Goal: Task Accomplishment & Management: Manage account settings

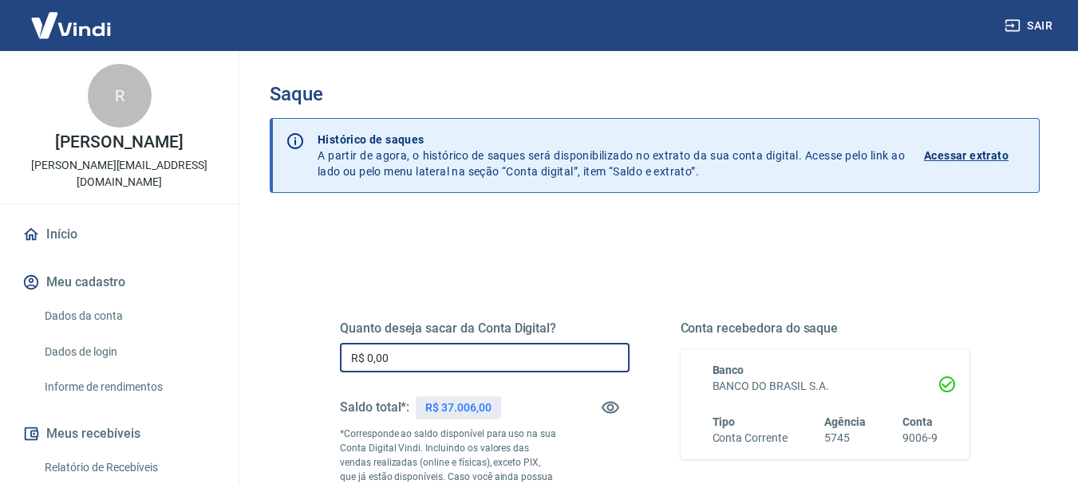
click at [403, 353] on input "R$ 0,00" at bounding box center [485, 358] width 290 height 30
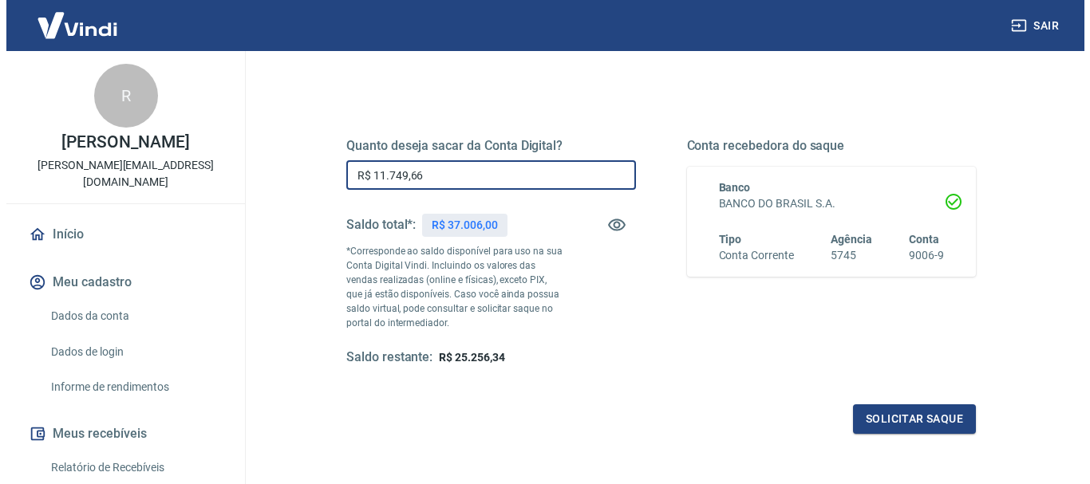
scroll to position [184, 0]
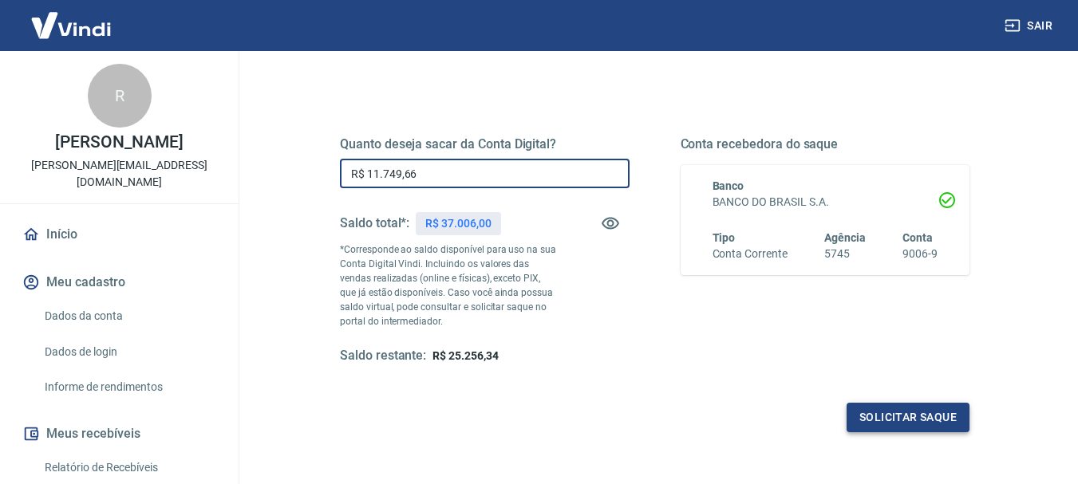
type input "R$ 11.749,66"
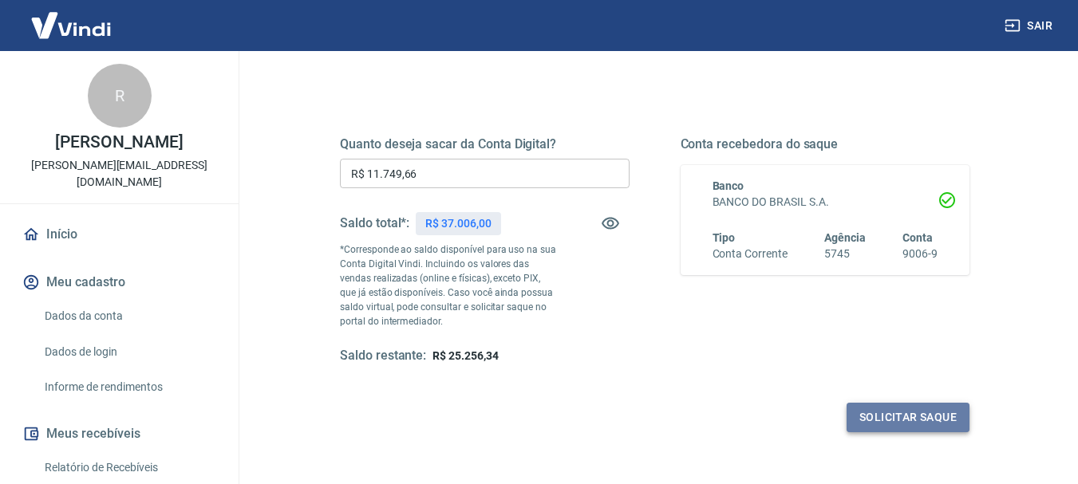
click at [893, 416] on button "Solicitar saque" at bounding box center [907, 418] width 123 height 30
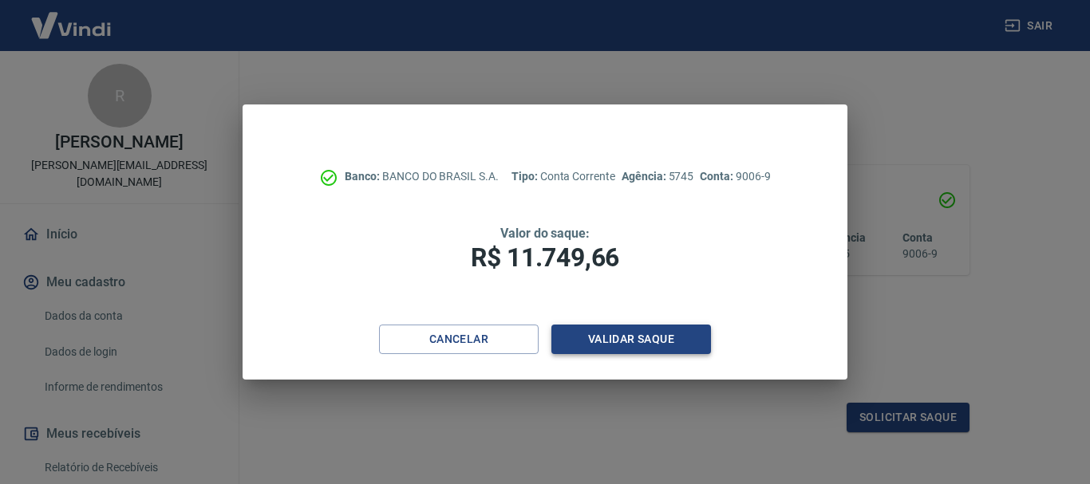
click at [608, 337] on button "Validar saque" at bounding box center [631, 340] width 160 height 30
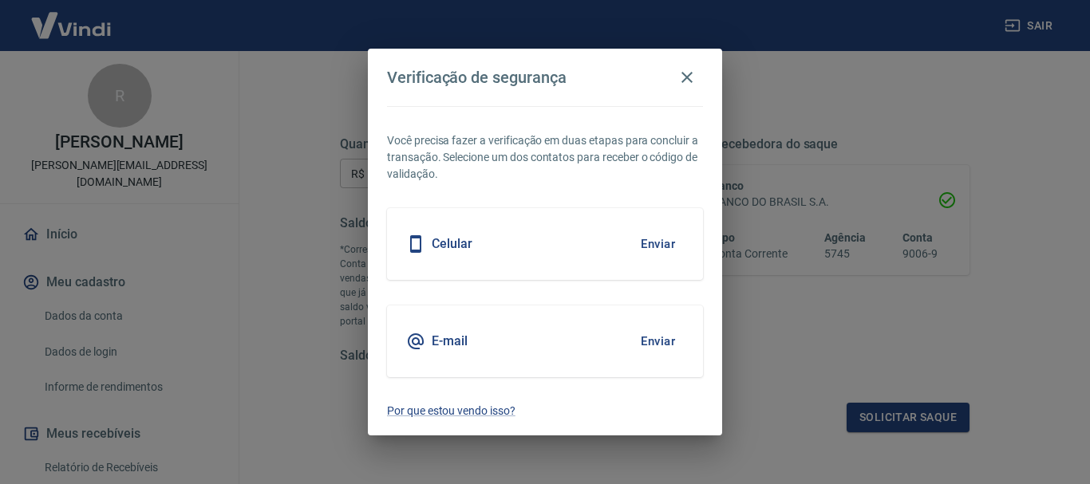
click at [566, 247] on div "Celular Enviar" at bounding box center [545, 244] width 316 height 72
click at [647, 242] on button "Enviar" at bounding box center [658, 244] width 52 height 34
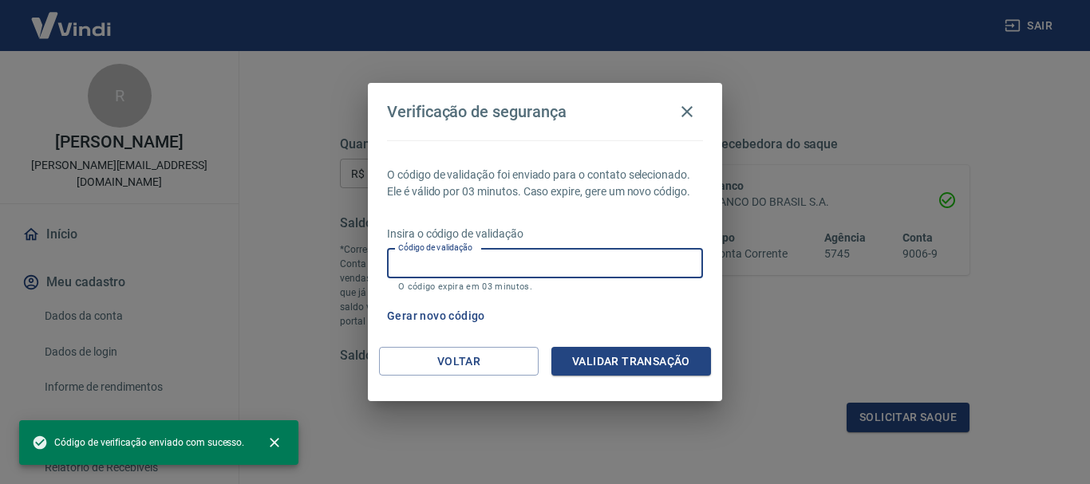
click at [519, 264] on input "Código de validação" at bounding box center [545, 264] width 316 height 30
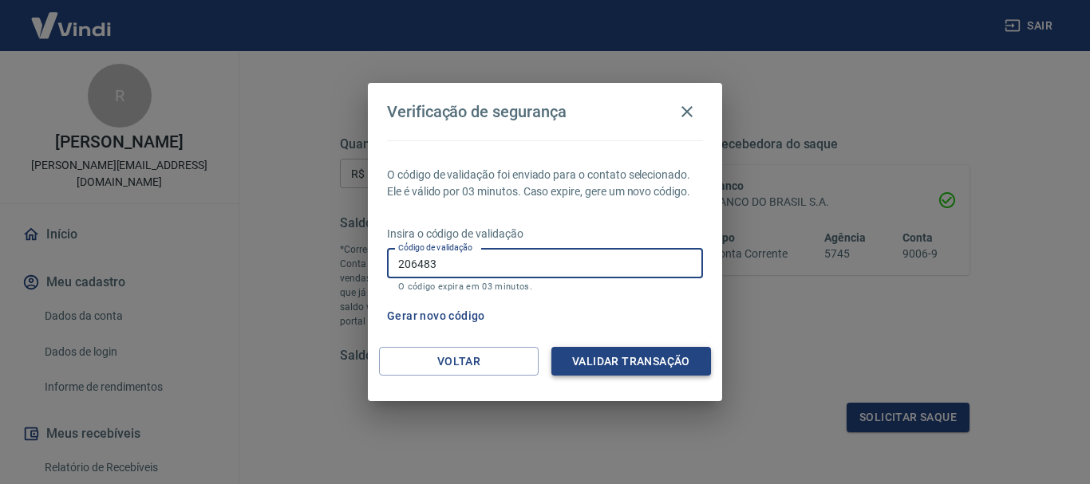
type input "206483"
click at [586, 364] on button "Validar transação" at bounding box center [631, 362] width 160 height 30
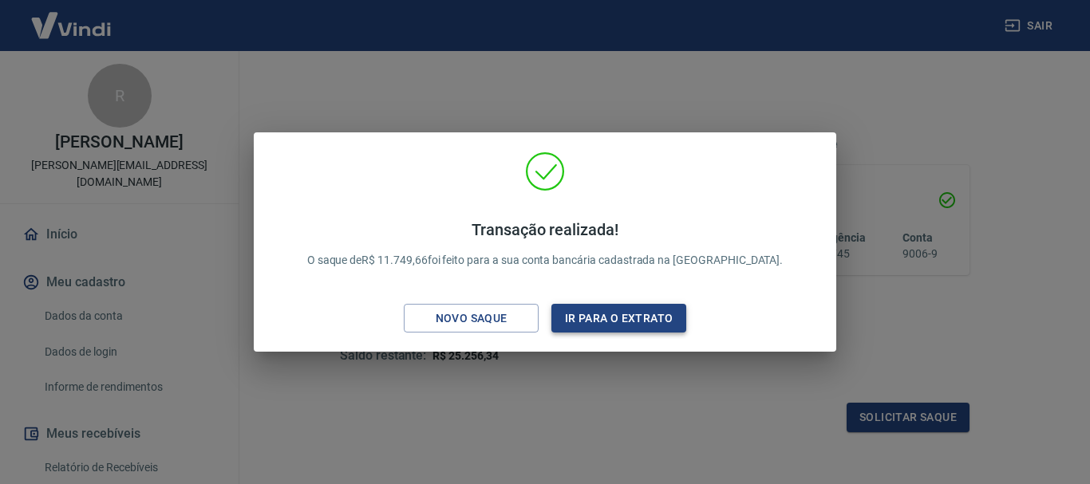
click at [609, 318] on button "Ir para o extrato" at bounding box center [618, 319] width 135 height 30
